Goal: Task Accomplishment & Management: Use online tool/utility

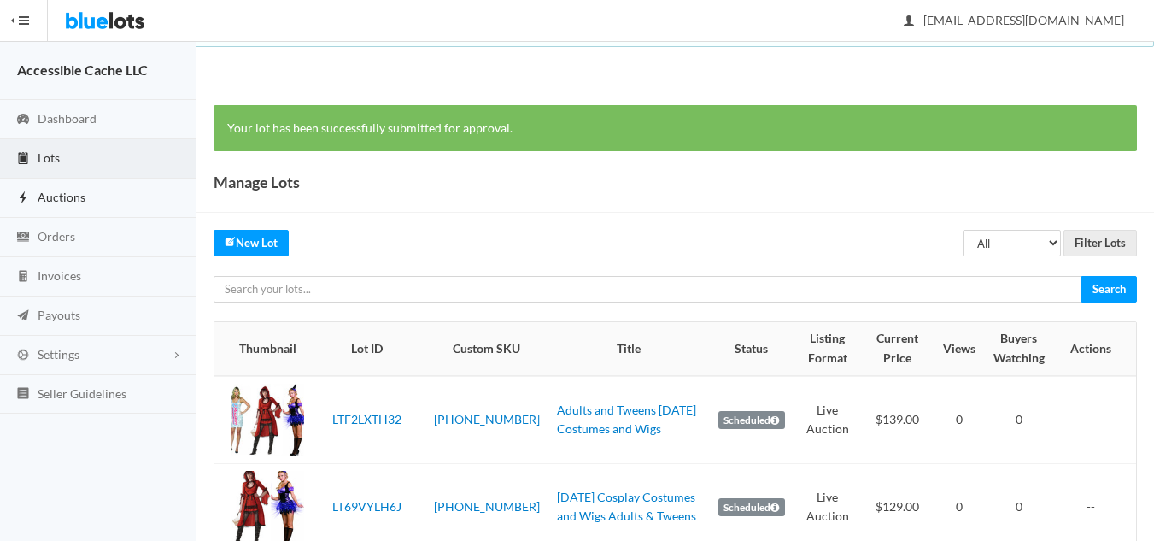
click at [48, 201] on span "Auctions" at bounding box center [62, 197] width 48 height 15
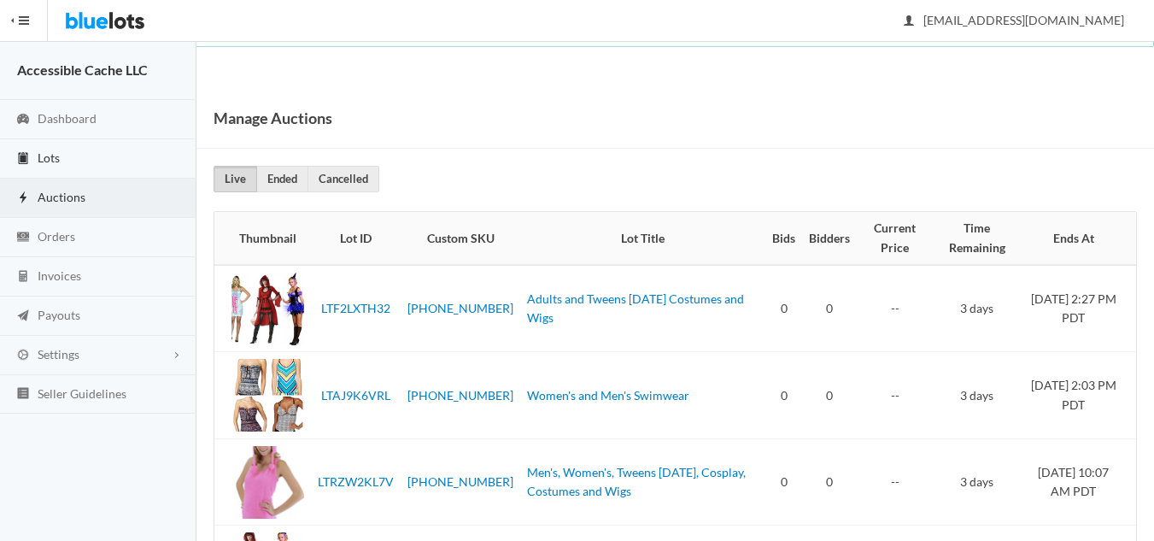
click at [55, 154] on span "Lots" at bounding box center [49, 157] width 22 height 15
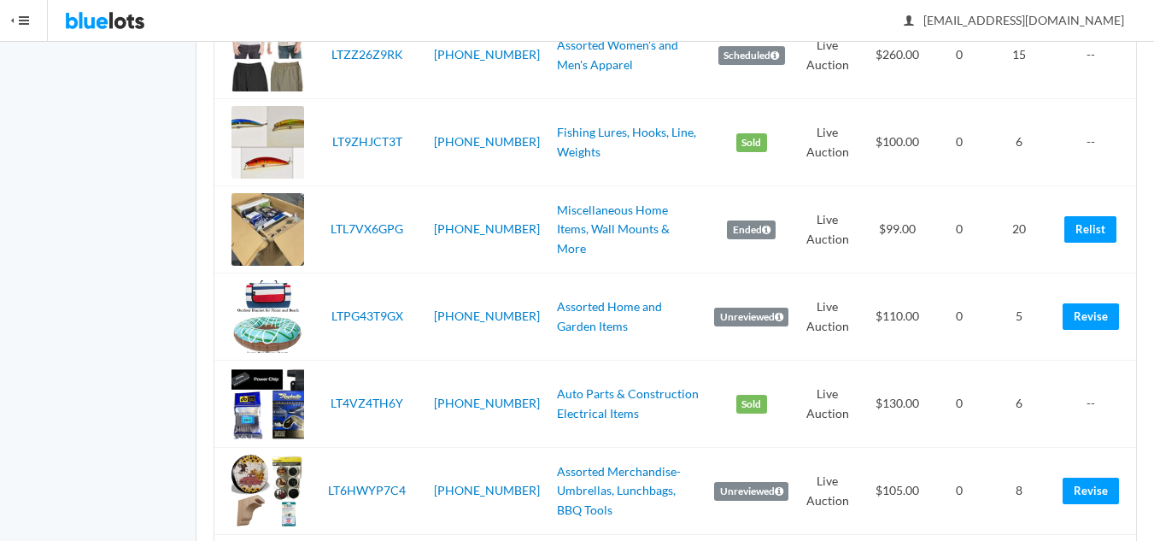
scroll to position [939, 0]
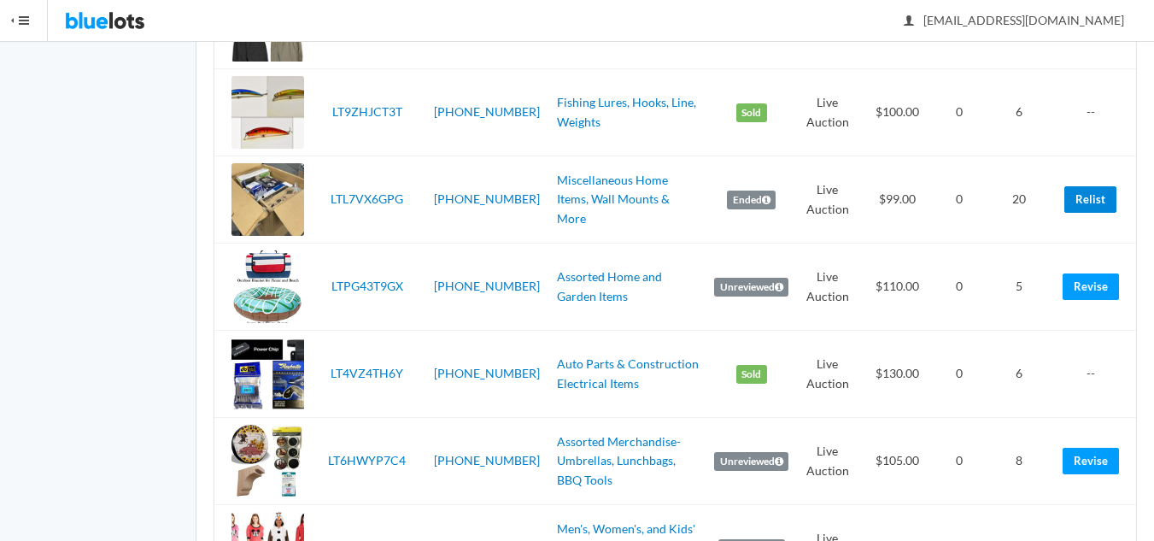
drag, startPoint x: 1099, startPoint y: 197, endPoint x: 669, endPoint y: 85, distance: 444.7
click at [1099, 197] on link "Relist" at bounding box center [1090, 199] width 52 height 26
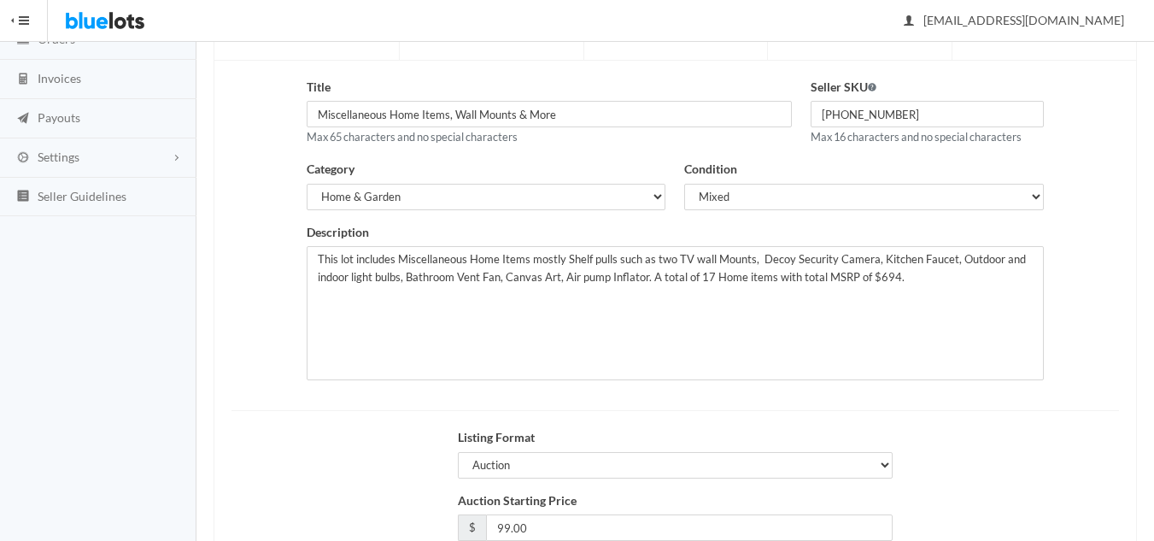
scroll to position [329, 0]
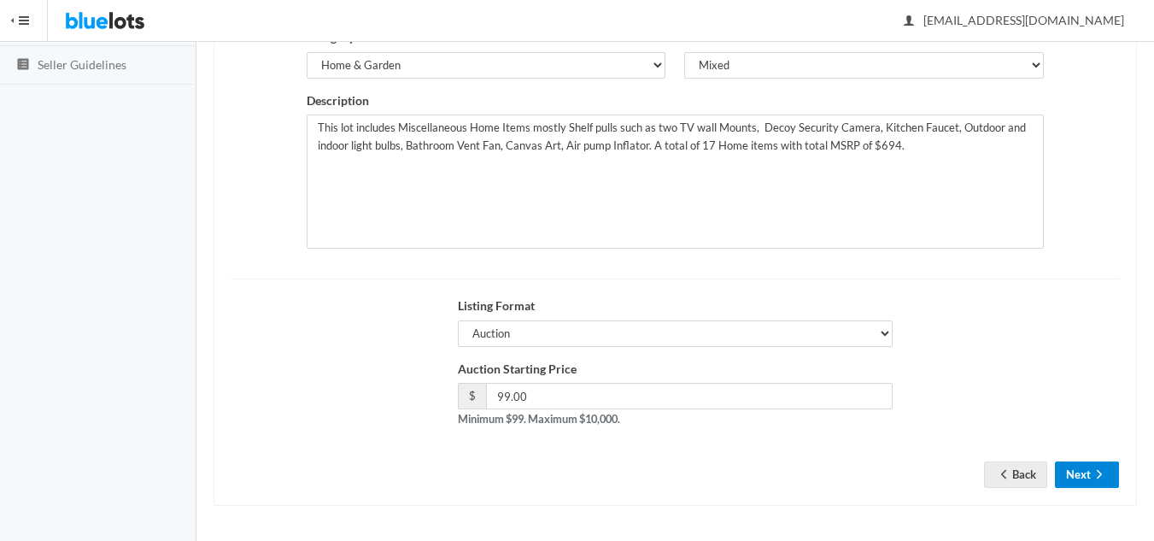
click at [1075, 471] on button "Next" at bounding box center [1087, 474] width 64 height 26
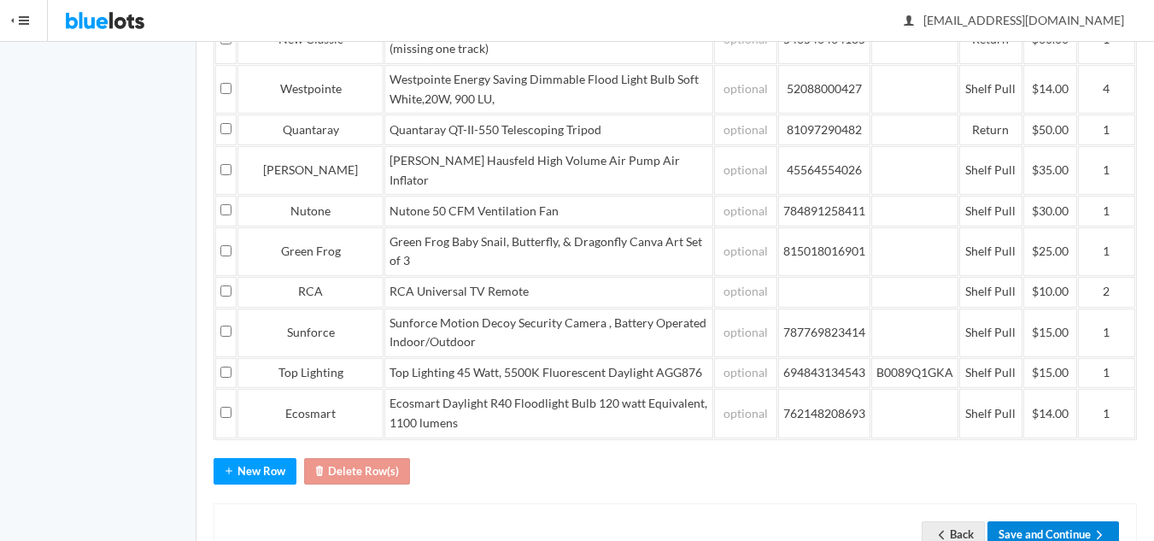
scroll to position [494, 0]
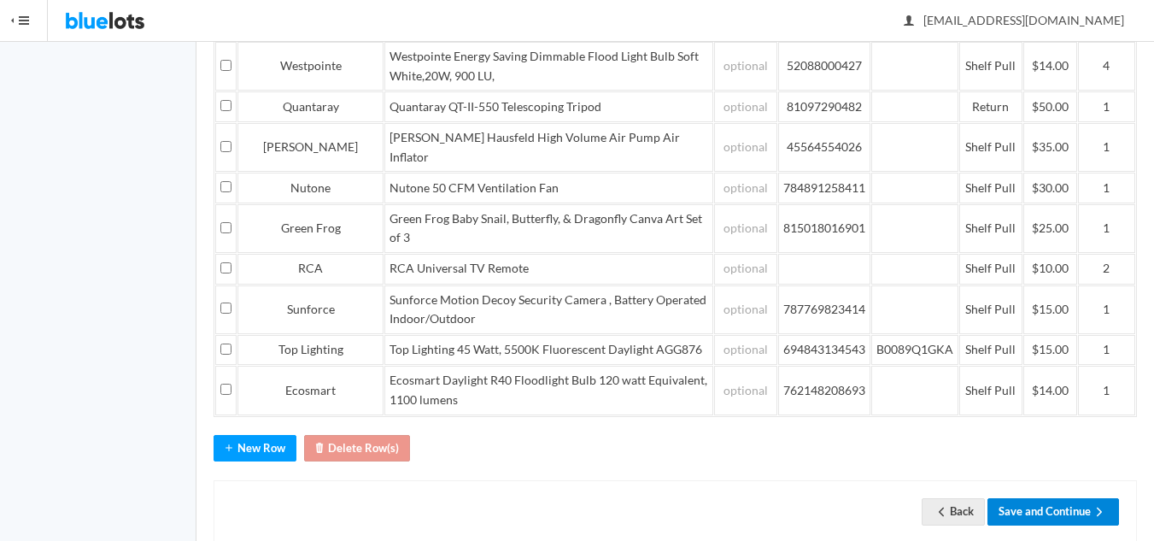
click at [1047, 498] on button "Save and Continue" at bounding box center [1053, 511] width 132 height 26
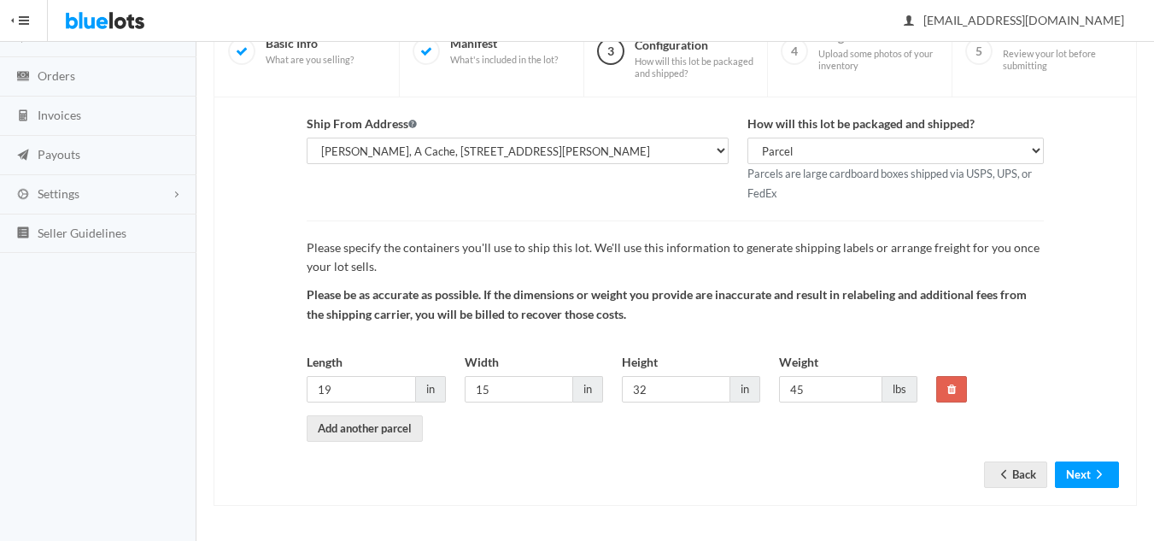
scroll to position [161, 0]
click at [1089, 467] on button "Next" at bounding box center [1087, 474] width 64 height 26
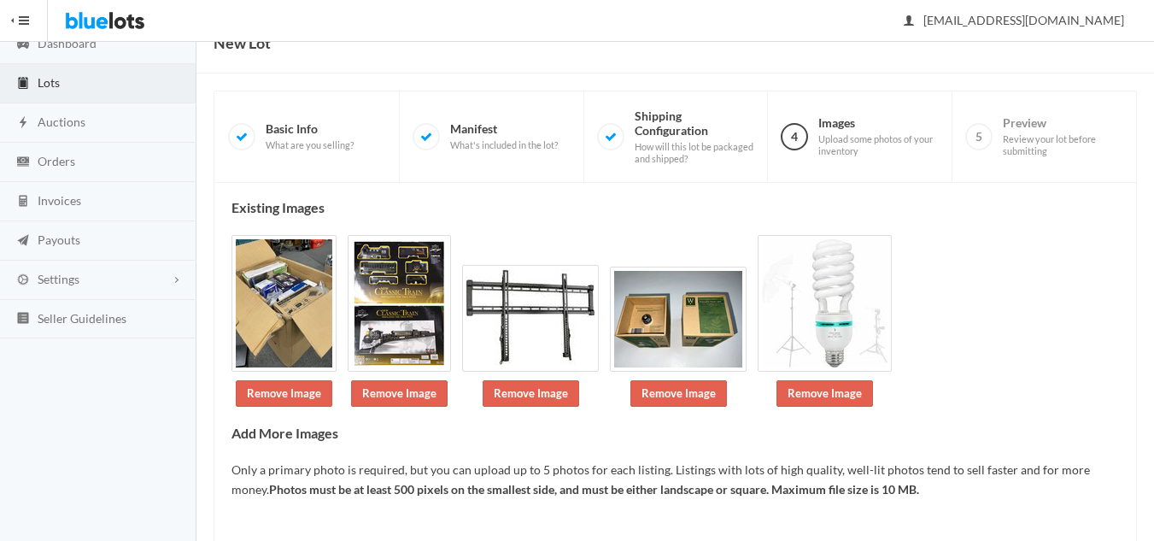
scroll to position [161, 0]
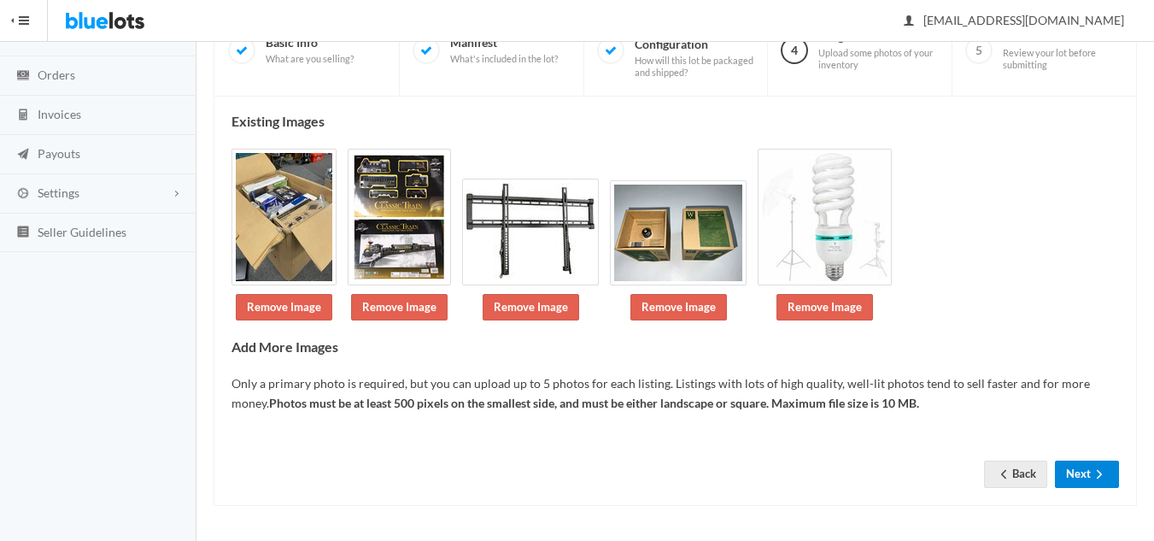
click at [1091, 482] on ion-icon "arrow forward" at bounding box center [1098, 475] width 17 height 16
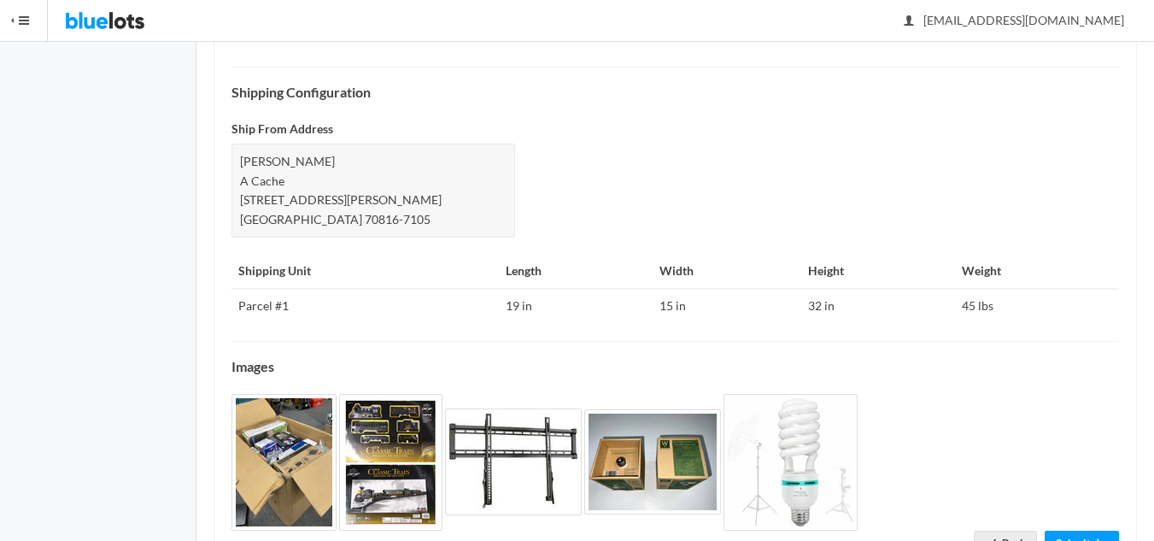
scroll to position [755, 0]
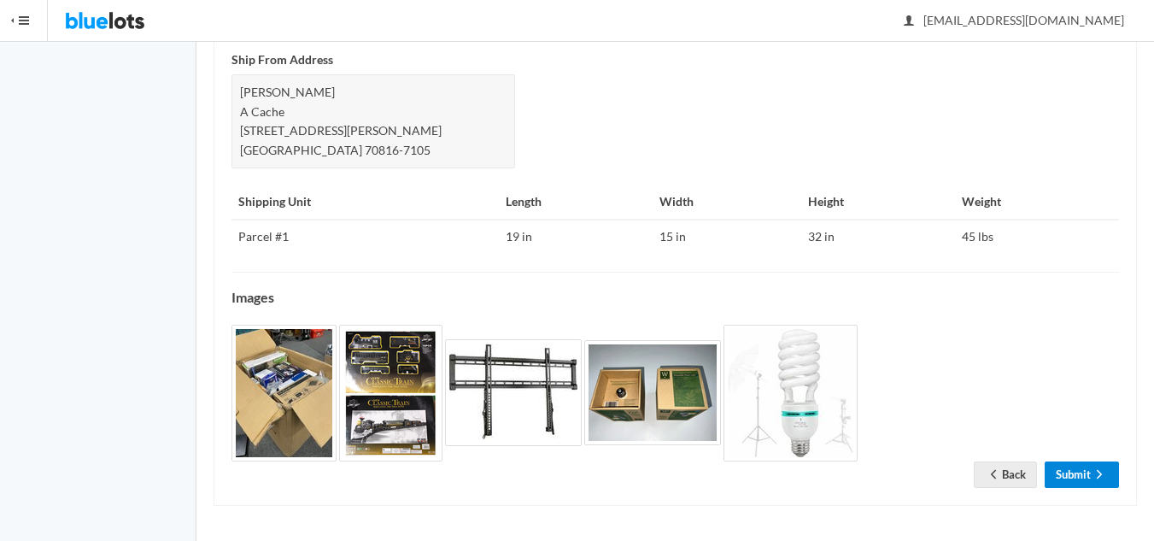
click at [1093, 479] on icon "arrow forward" at bounding box center [1098, 474] width 17 height 14
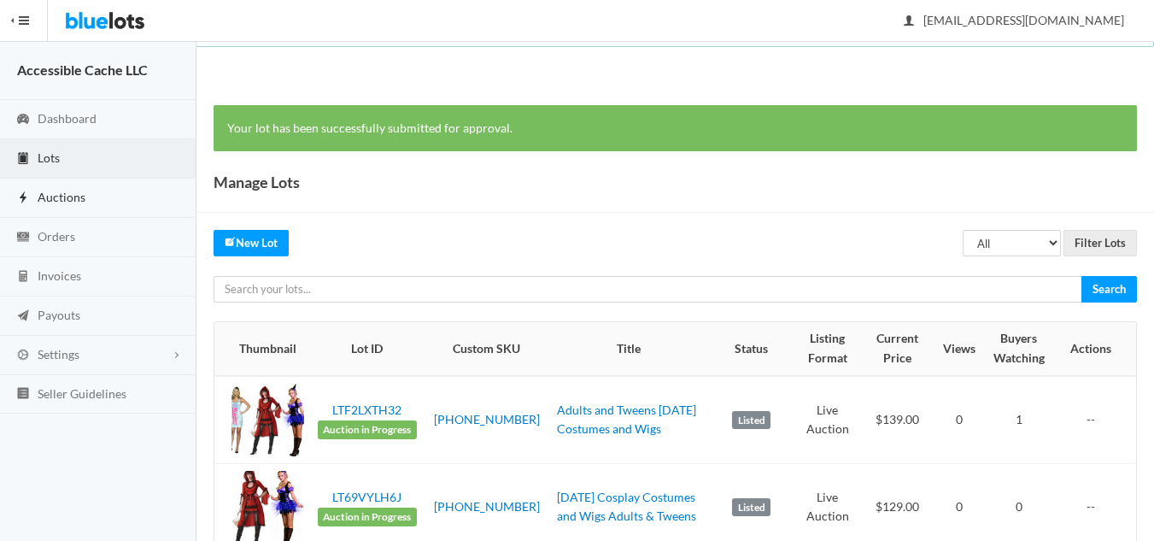
click at [66, 198] on span "Auctions" at bounding box center [62, 197] width 48 height 15
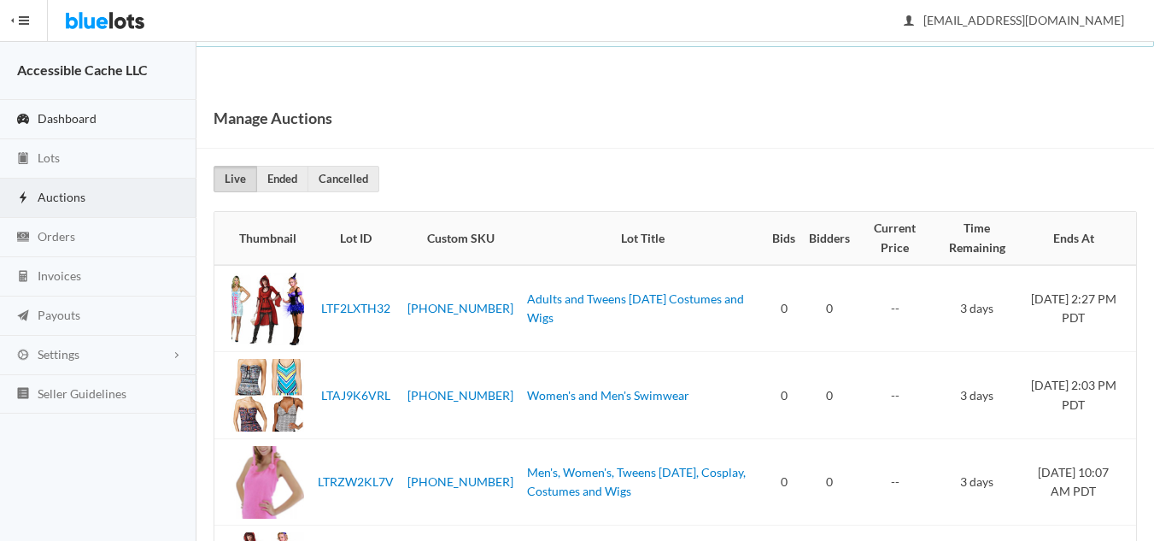
click at [73, 119] on span "Dashboard" at bounding box center [67, 118] width 59 height 15
